Goal: Task Accomplishment & Management: Complete application form

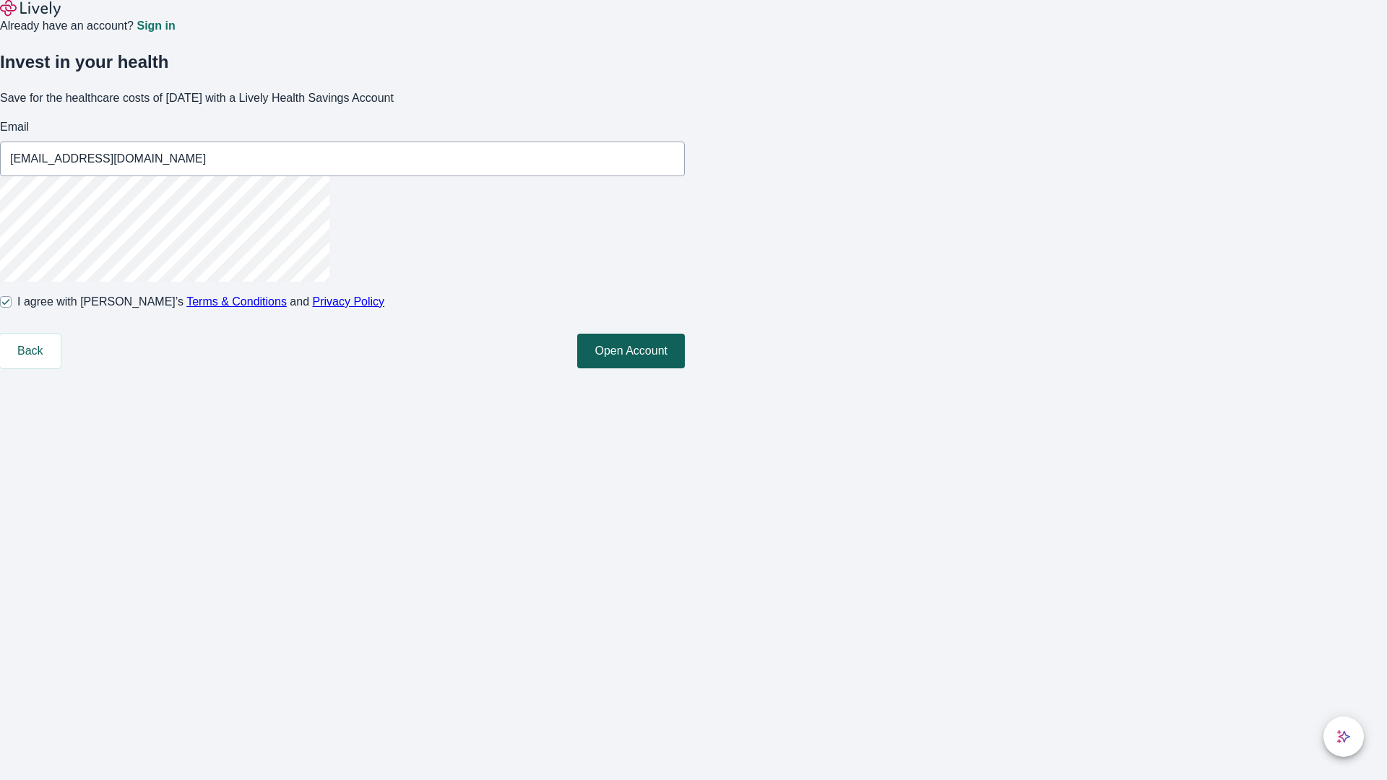
click at [685, 368] on button "Open Account" at bounding box center [631, 351] width 108 height 35
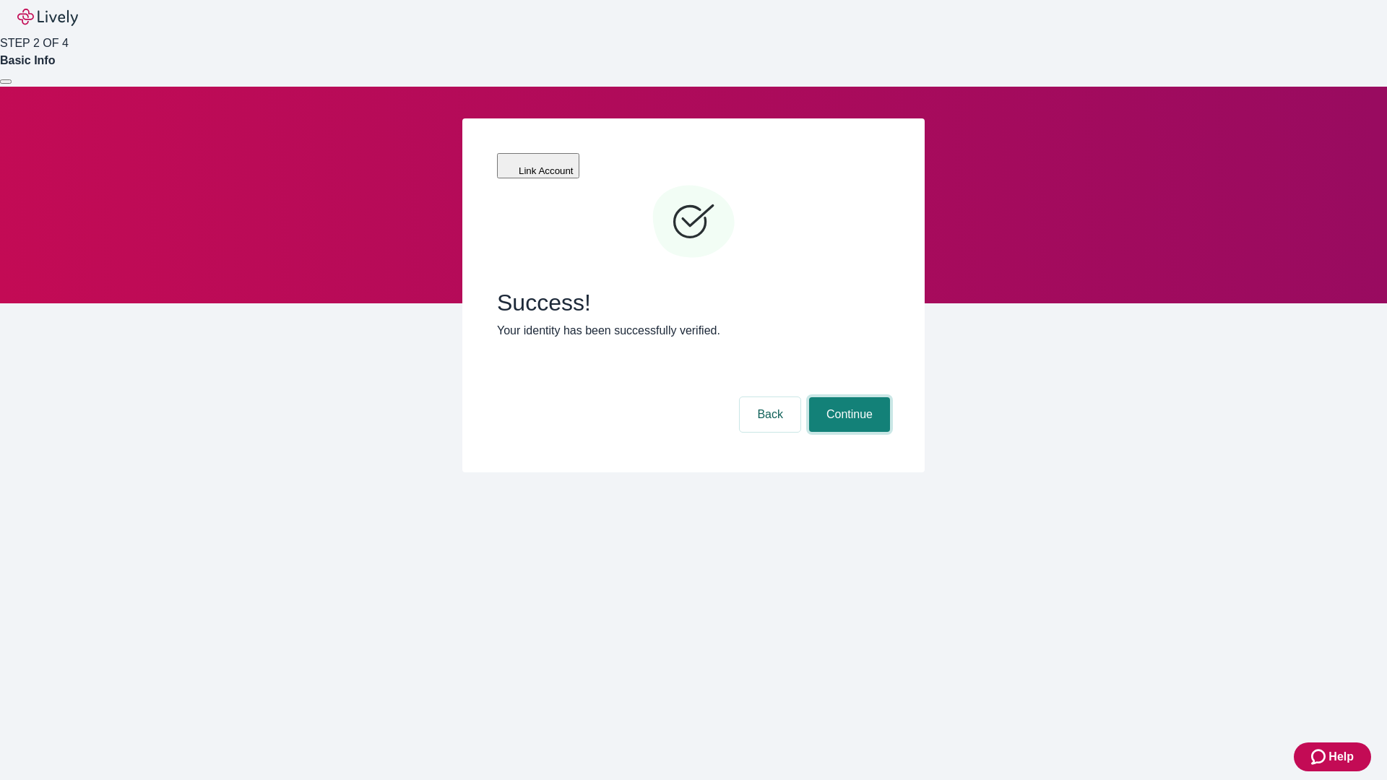
click at [847, 397] on button "Continue" at bounding box center [849, 414] width 81 height 35
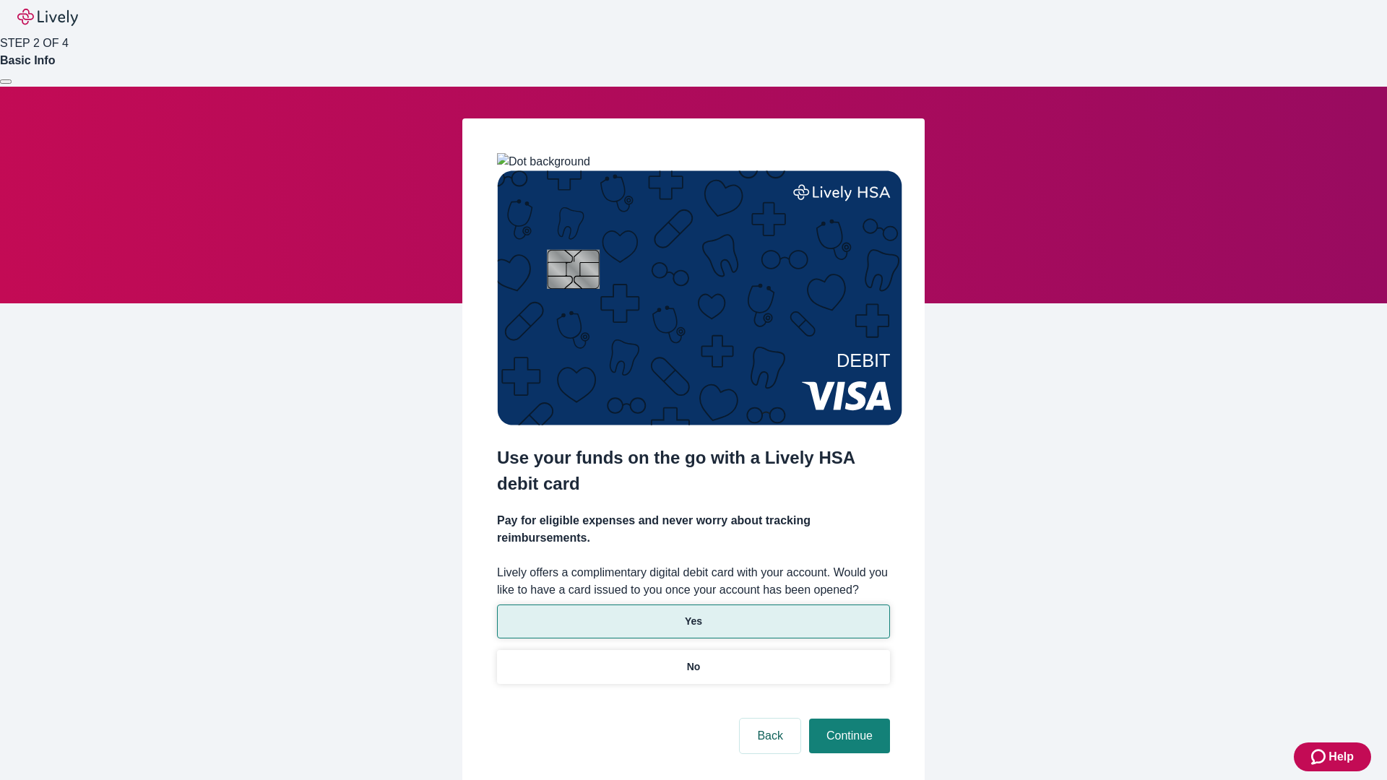
click at [693, 614] on p "Yes" at bounding box center [693, 621] width 17 height 15
click at [847, 719] on button "Continue" at bounding box center [849, 736] width 81 height 35
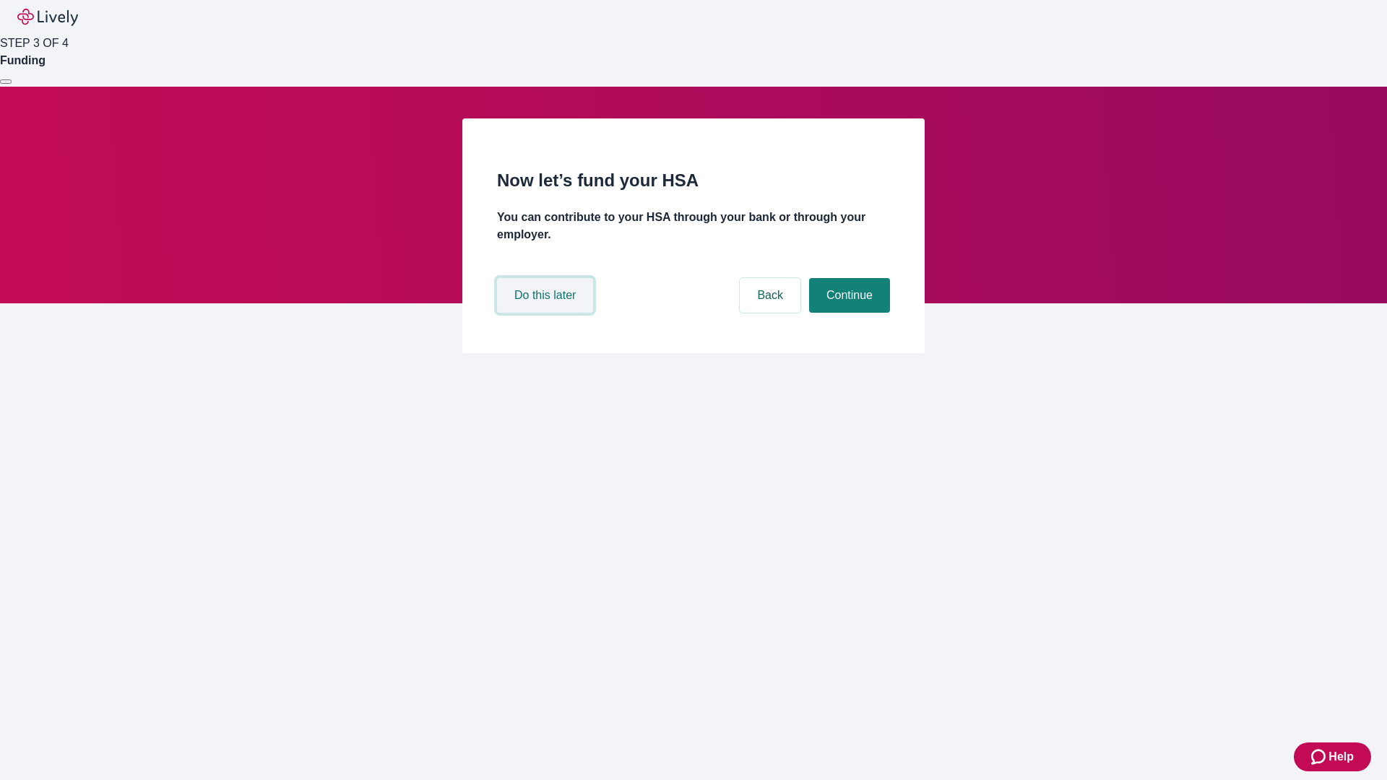
click at [547, 313] on button "Do this later" at bounding box center [545, 295] width 96 height 35
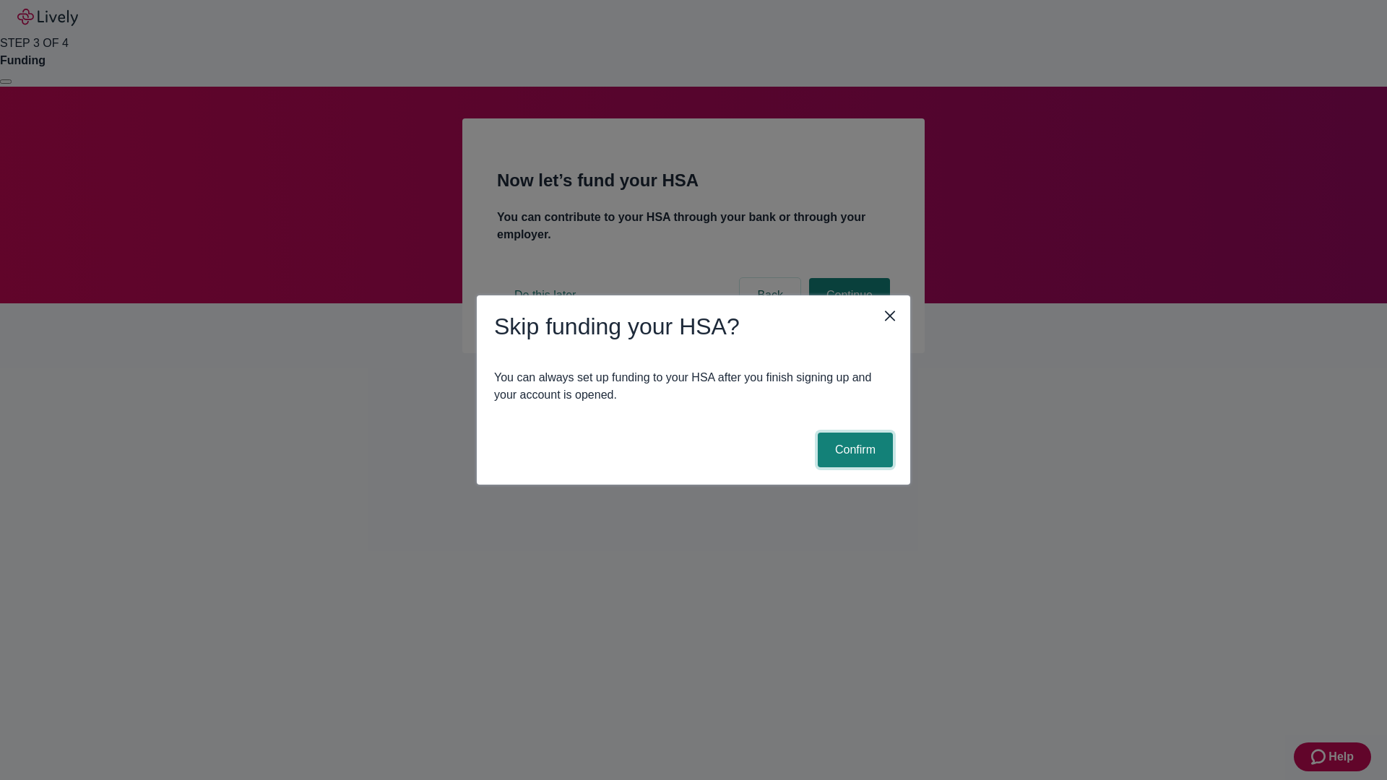
click at [853, 450] on button "Confirm" at bounding box center [855, 450] width 75 height 35
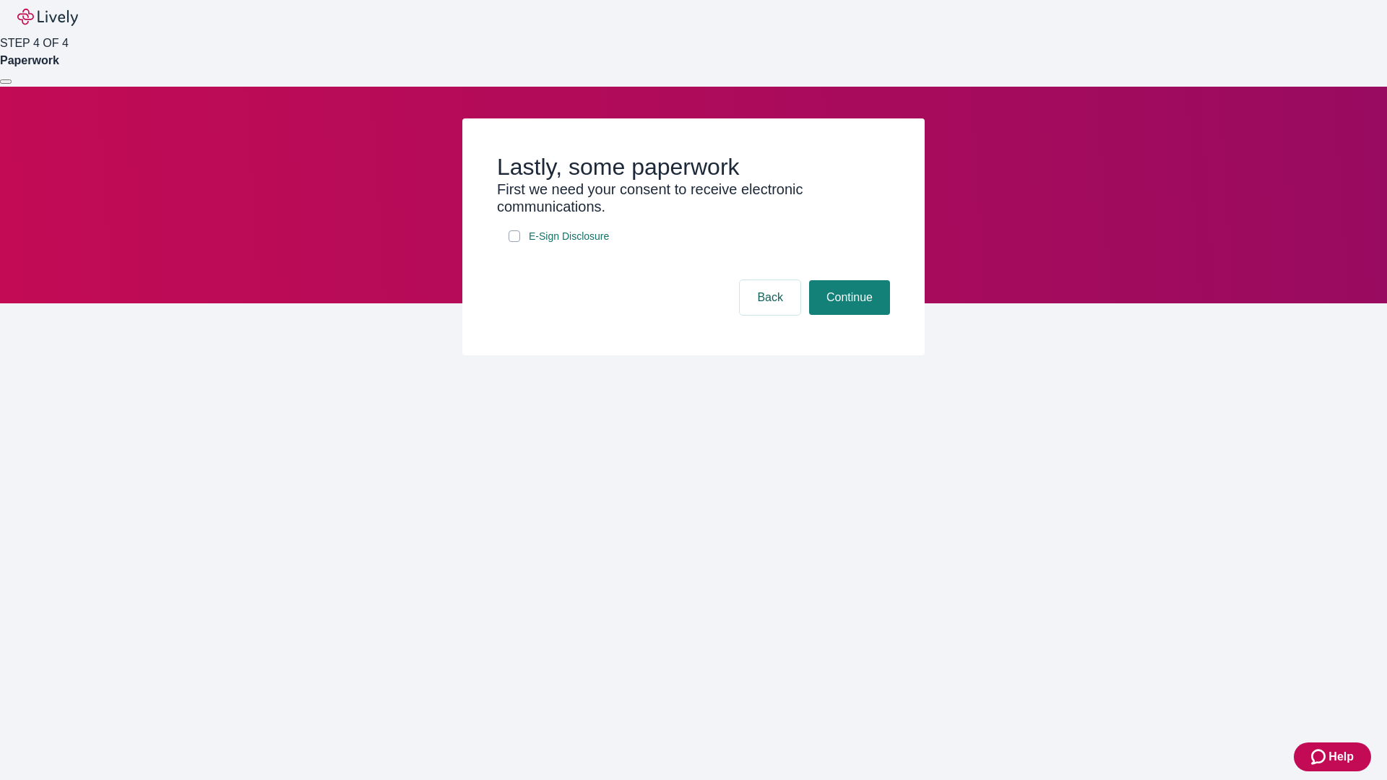
click at [514, 242] on input "E-Sign Disclosure" at bounding box center [514, 236] width 12 height 12
checkbox input "true"
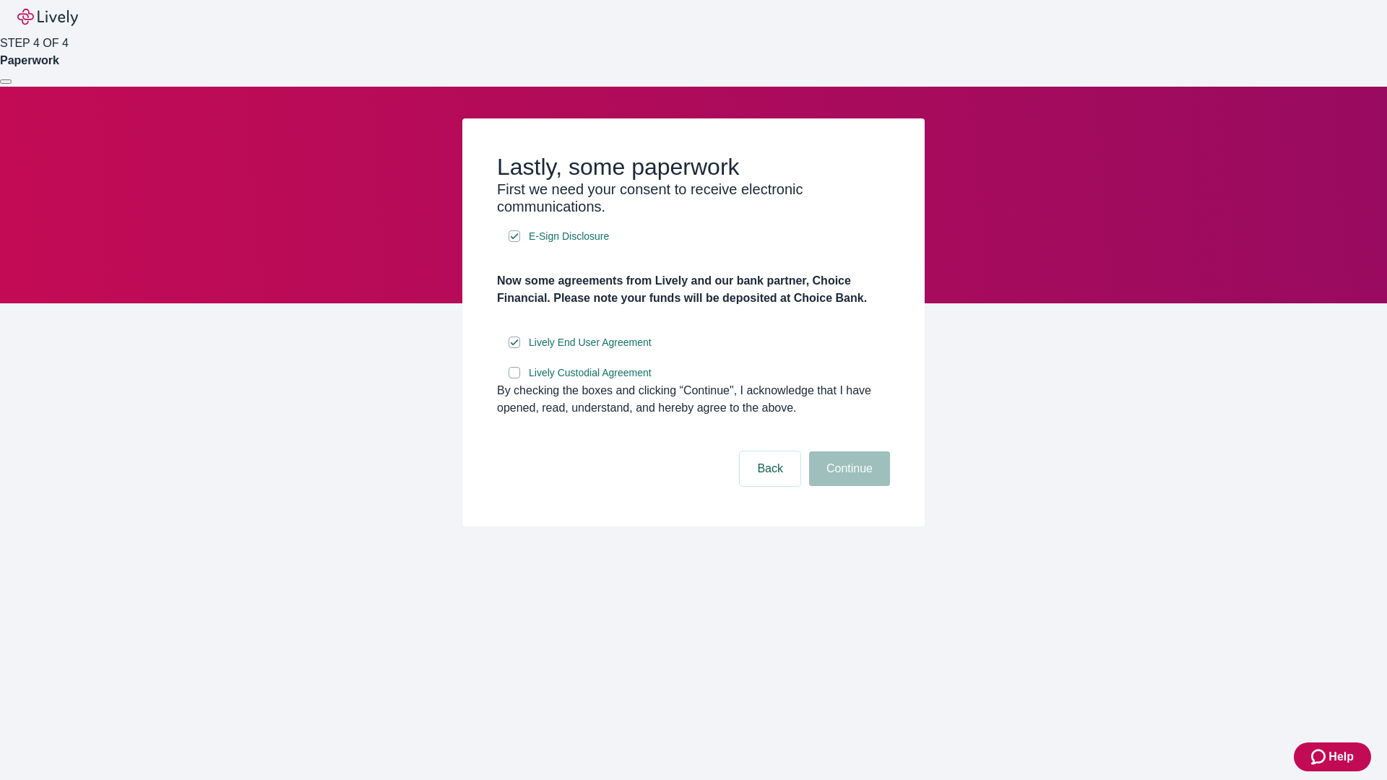
click at [514, 378] on input "Lively Custodial Agreement" at bounding box center [514, 373] width 12 height 12
checkbox input "true"
click at [847, 486] on button "Continue" at bounding box center [849, 468] width 81 height 35
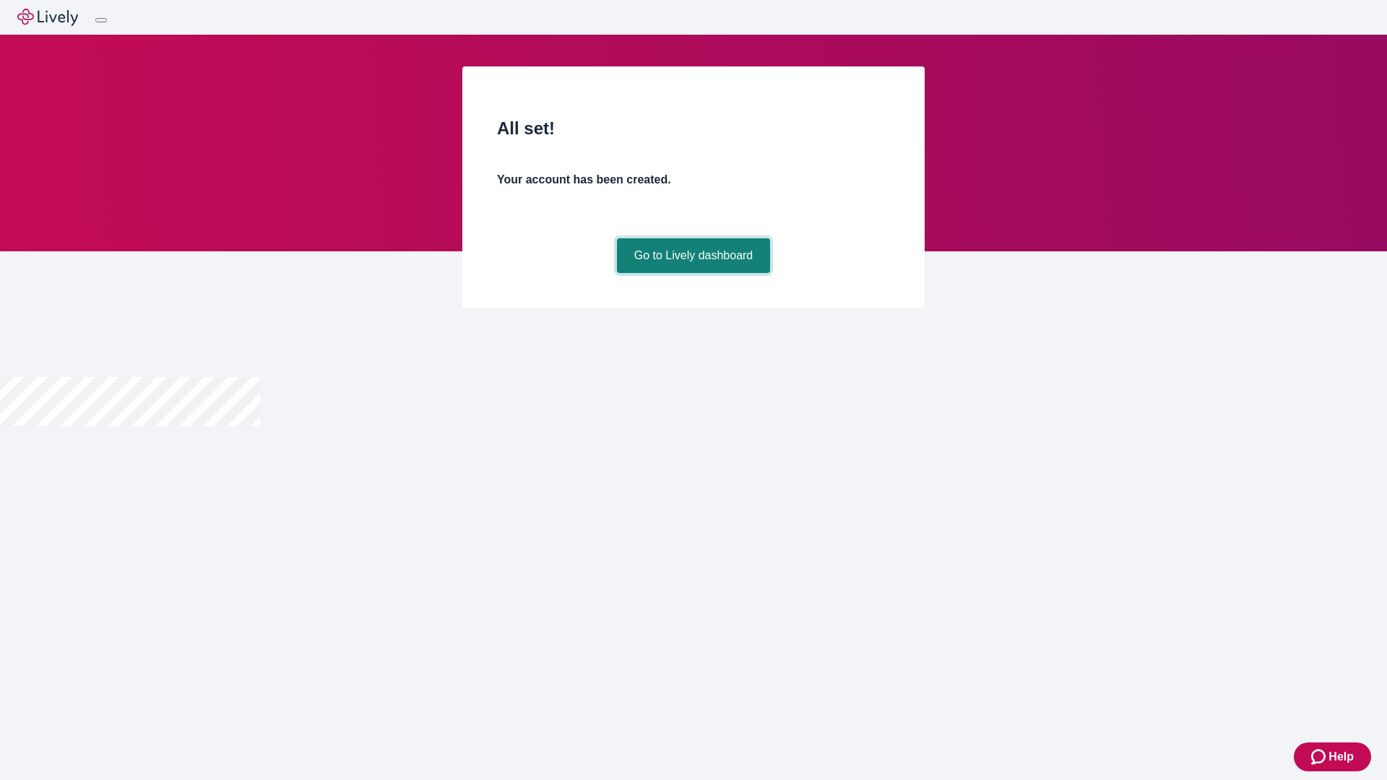
click at [693, 273] on link "Go to Lively dashboard" at bounding box center [694, 255] width 154 height 35
